Goal: Task Accomplishment & Management: Complete application form

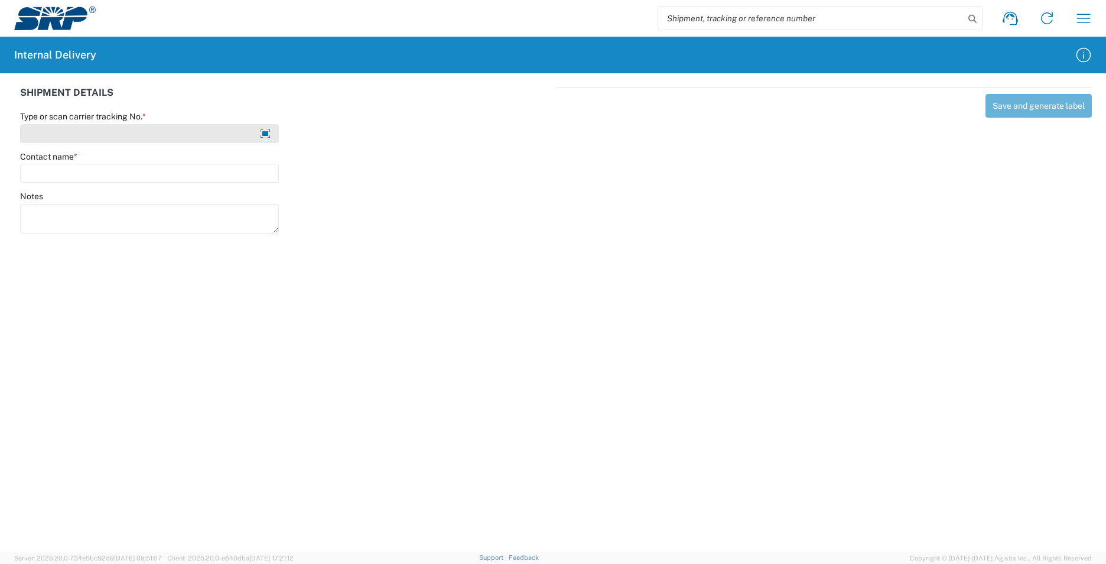
click at [89, 137] on input "Type or scan carrier tracking No. *" at bounding box center [149, 133] width 259 height 19
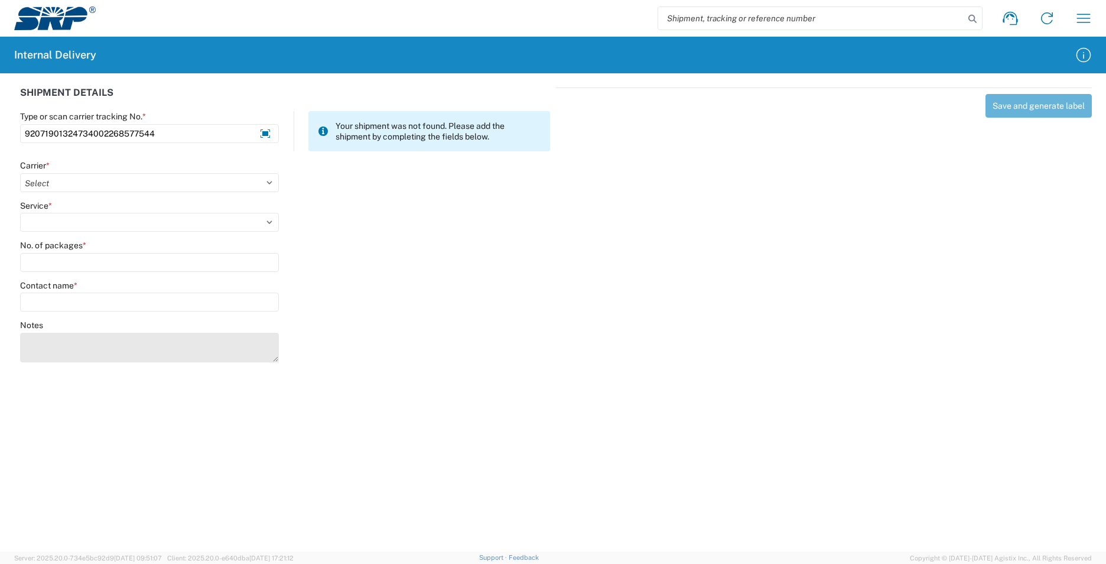
type input "92071901324734002268577544"
click at [79, 348] on textarea "Notes" at bounding box center [149, 348] width 259 height 30
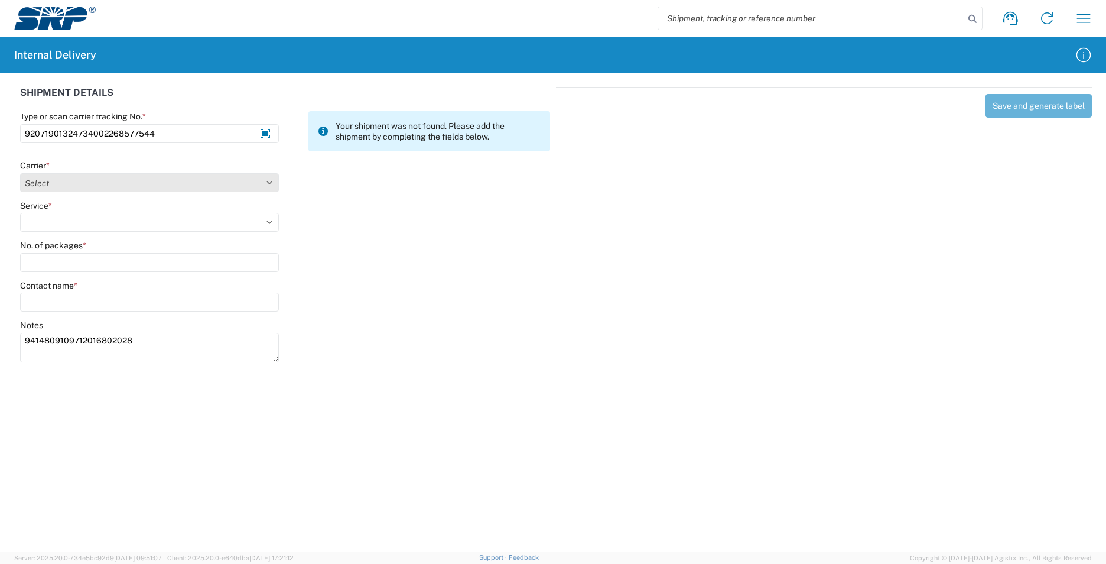
type textarea "9414809109712016802028"
click at [53, 177] on select "Select AcctPay Amazon Logistics ATI Trucking BC Dimerco Logistics Empire Southw…" at bounding box center [149, 182] width 259 height 19
select select "137"
click at [20, 173] on select "Select AcctPay Amazon Logistics ATI Trucking BC Dimerco Logistics Empire Southw…" at bounding box center [149, 182] width 259 height 19
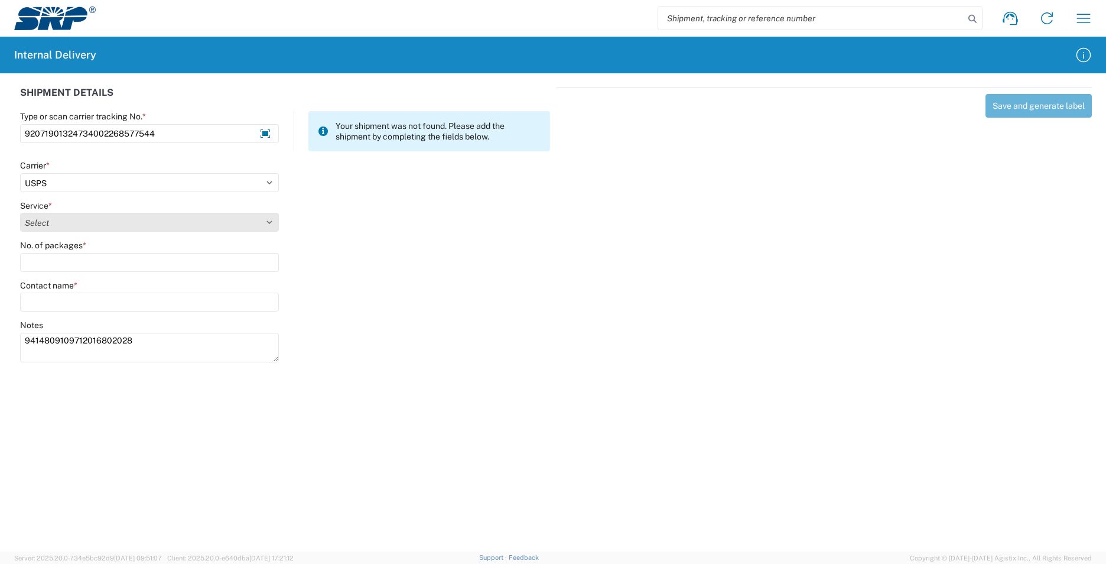
click at [41, 222] on select "Select 3 - 5 Day Bound Printed Matter Express Mail Flat-Rate Envelope Express M…" at bounding box center [149, 222] width 259 height 19
select select "17817"
click at [41, 222] on select "Select 3 - 5 Day Bound Printed Matter Express Mail Flat-Rate Envelope Express M…" at bounding box center [149, 222] width 259 height 19
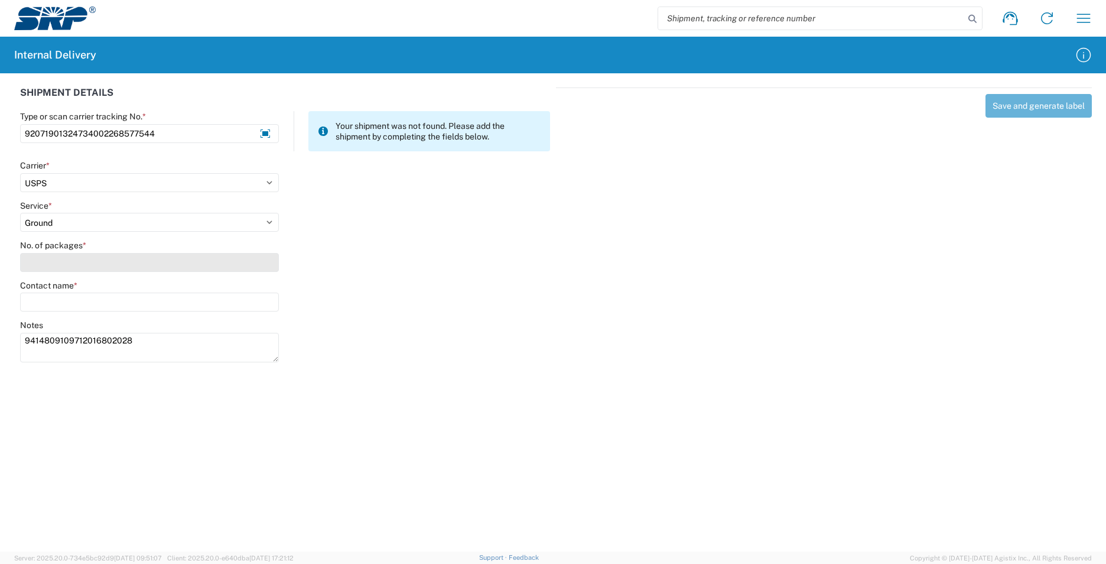
click at [46, 267] on input "No. of packages *" at bounding box center [149, 262] width 259 height 19
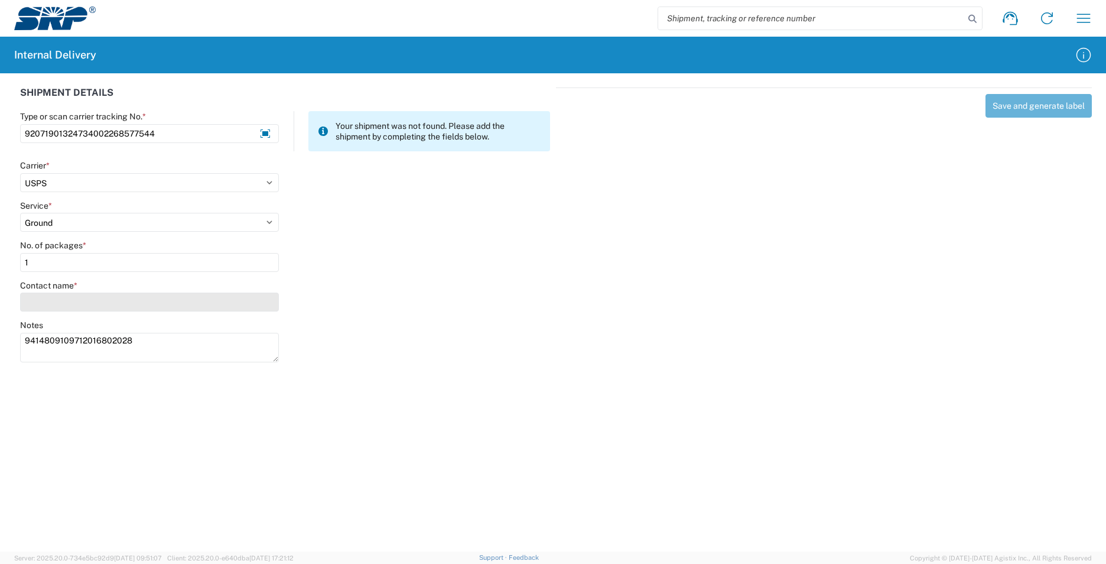
type input "1"
click at [61, 301] on input "Contact name *" at bounding box center [149, 302] width 259 height 19
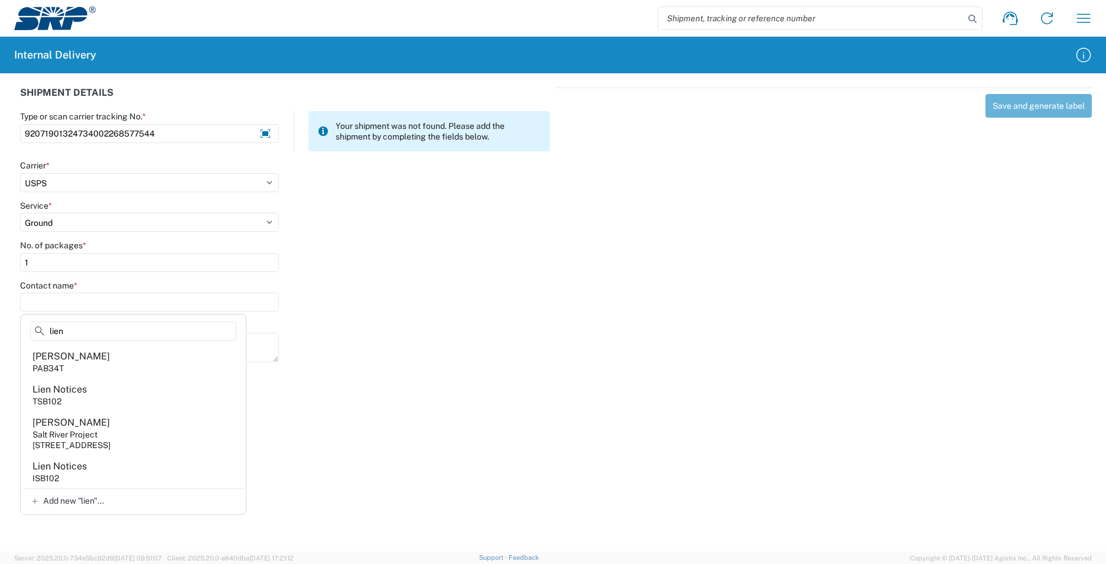
type input "lien"
click at [148, 389] on agx-address-suggestion-item "Lien Notices TSB102" at bounding box center [133, 394] width 220 height 33
type input "Lien Notices"
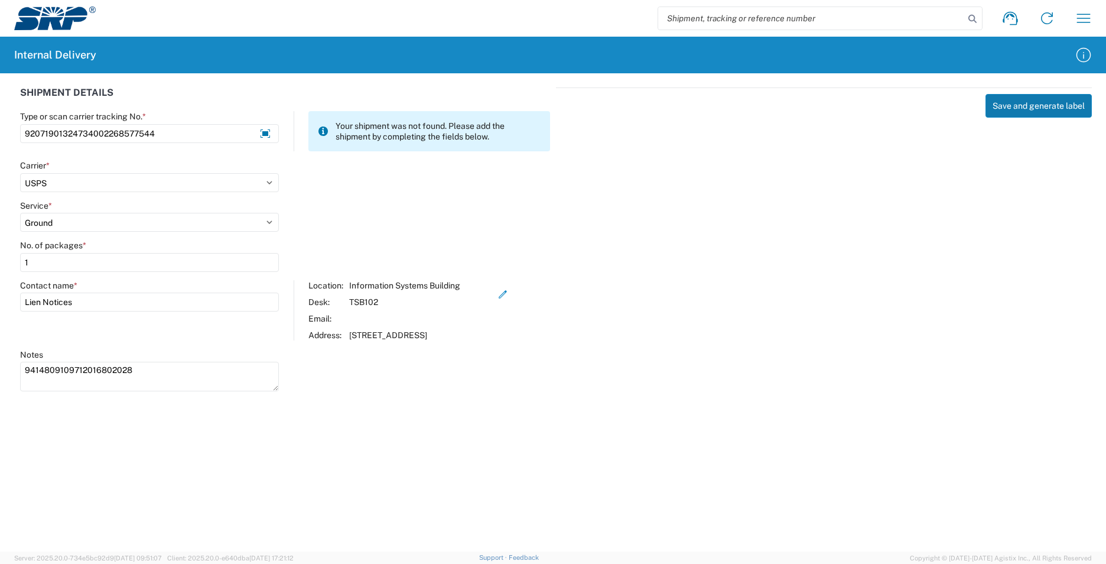
click at [1056, 105] on button "Save and generate label" at bounding box center [1039, 106] width 106 height 24
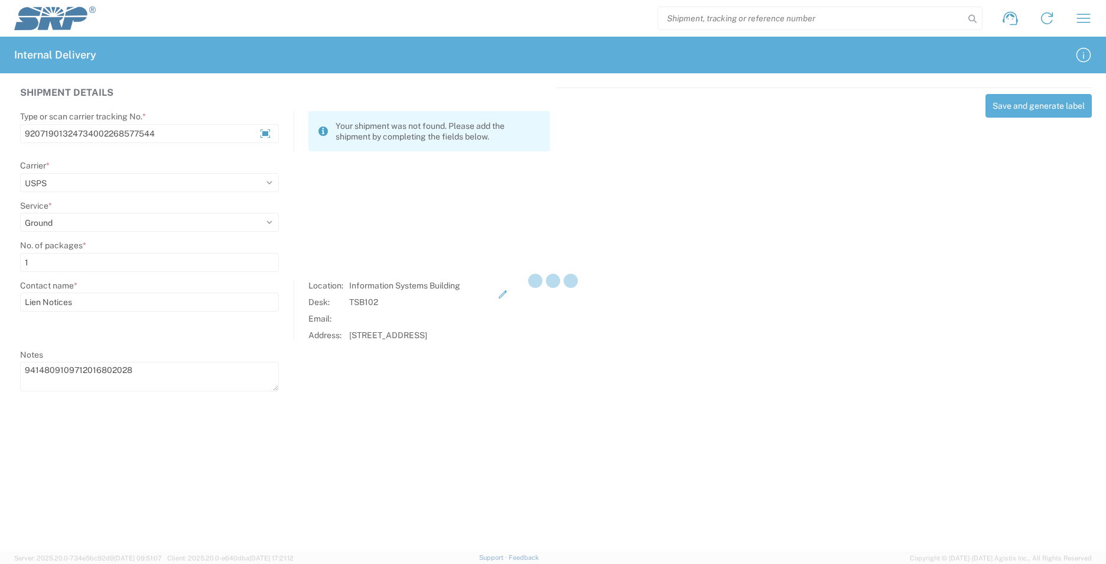
select select
